Goal: Information Seeking & Learning: Learn about a topic

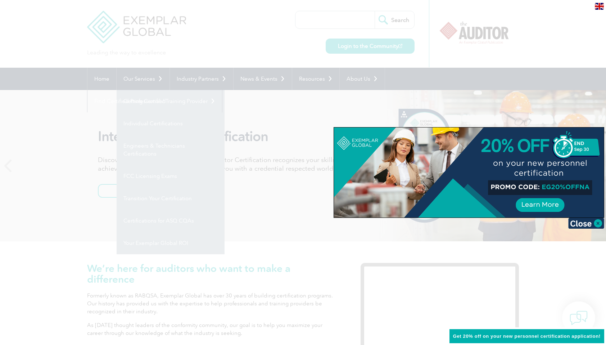
click at [57, 219] on div at bounding box center [303, 172] width 606 height 345
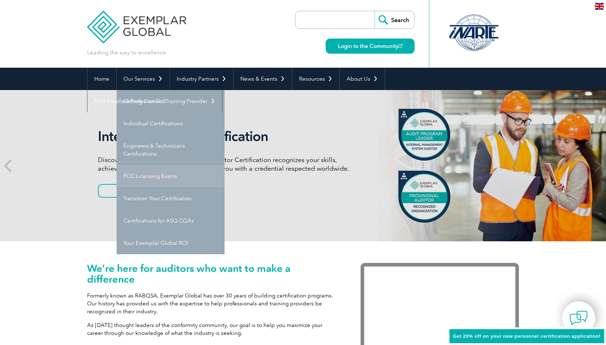
click at [158, 176] on link "FCC Licensing Exams" at bounding box center [171, 176] width 108 height 22
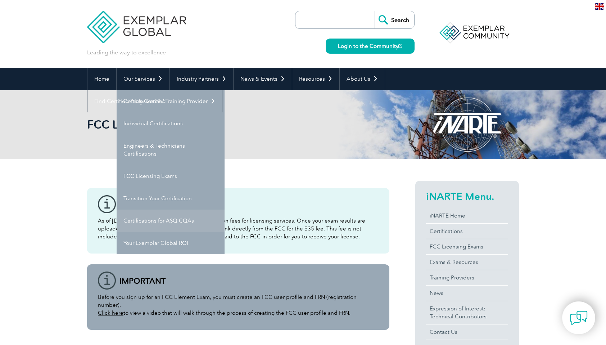
click at [153, 223] on link "Certifications for ASQ CQAs" at bounding box center [171, 220] width 108 height 22
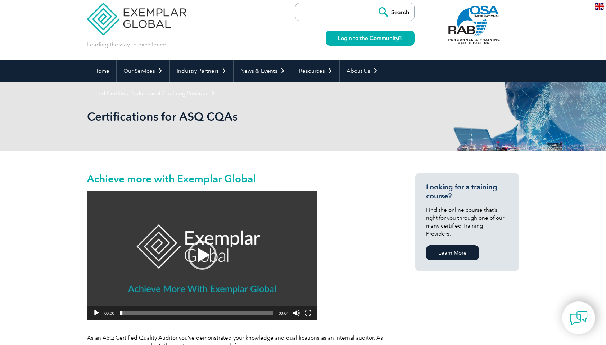
scroll to position [6, 0]
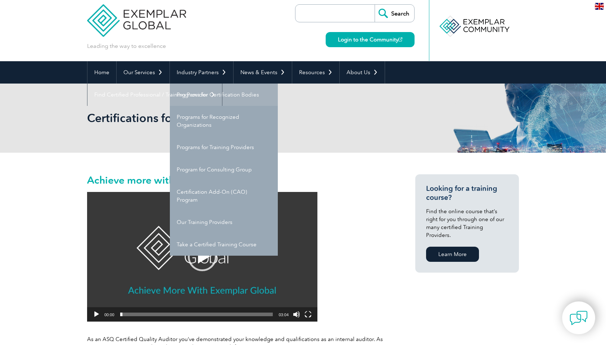
click at [219, 103] on link "Programs for Certification Bodies" at bounding box center [224, 94] width 108 height 22
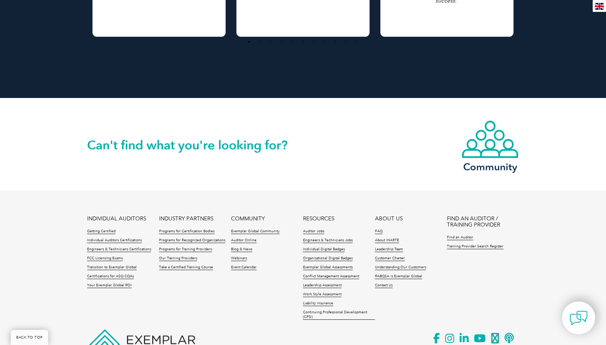
scroll to position [1196, 0]
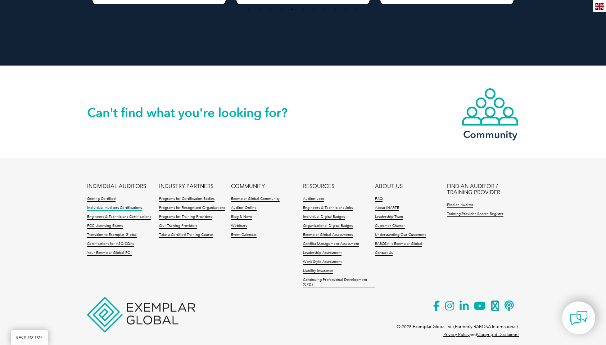
click at [129, 205] on link "Individual Auditors Certifications" at bounding box center [114, 207] width 55 height 5
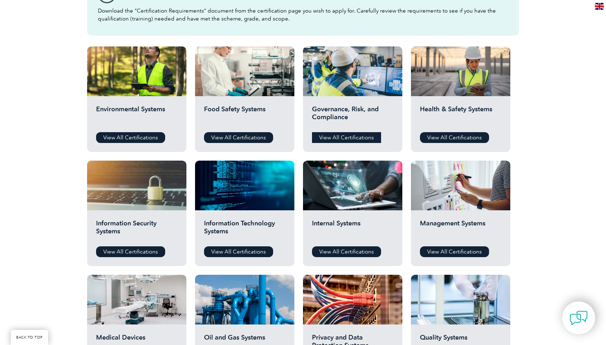
scroll to position [222, 0]
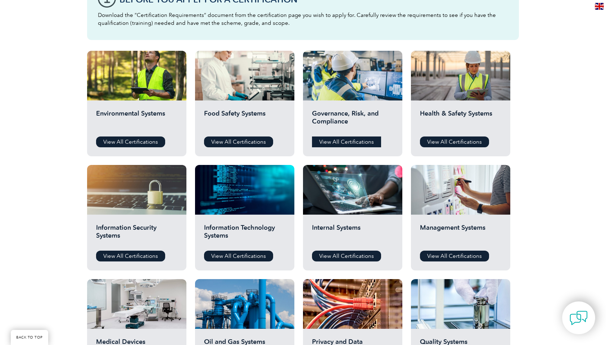
click at [349, 140] on link "View All Certifications" at bounding box center [346, 141] width 69 height 11
click at [461, 140] on link "View All Certifications" at bounding box center [454, 141] width 69 height 11
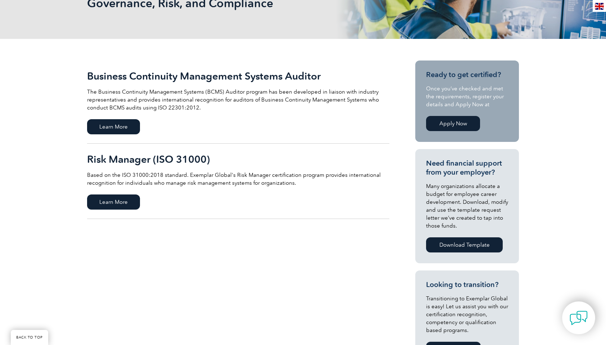
scroll to position [122, 0]
click at [104, 129] on span "Learn More" at bounding box center [113, 126] width 53 height 15
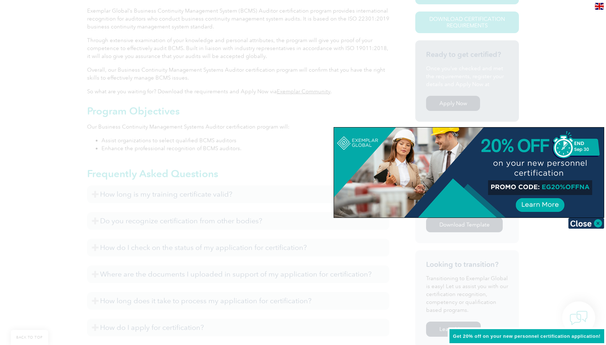
scroll to position [194, 0]
click at [596, 224] on img at bounding box center [586, 223] width 36 height 11
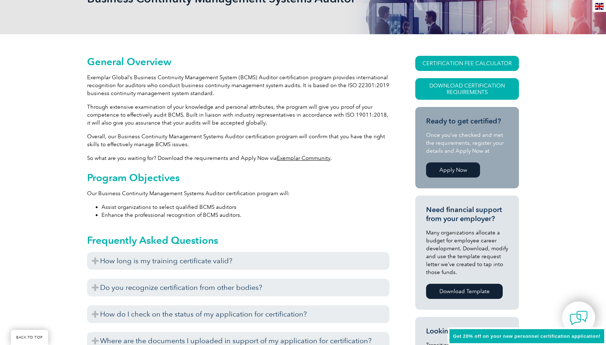
scroll to position [0, 0]
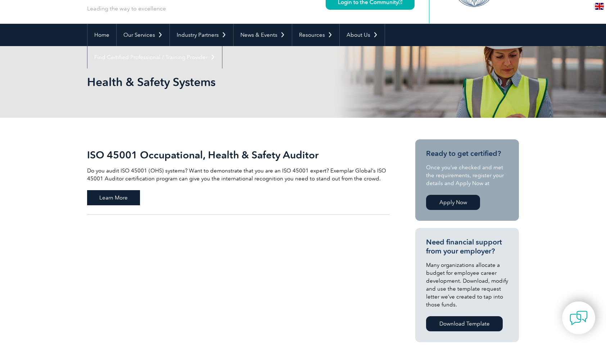
scroll to position [36, 0]
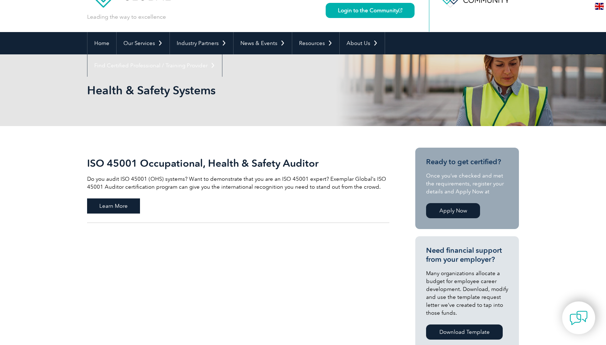
click at [116, 205] on span "Learn More" at bounding box center [113, 205] width 53 height 15
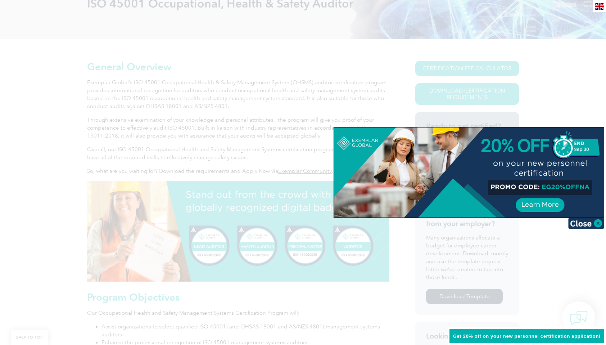
scroll to position [123, 0]
click at [585, 223] on img at bounding box center [586, 223] width 36 height 11
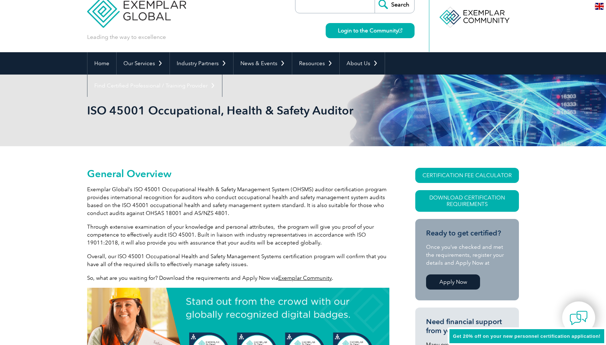
scroll to position [0, 0]
